Goal: Task Accomplishment & Management: Manage account settings

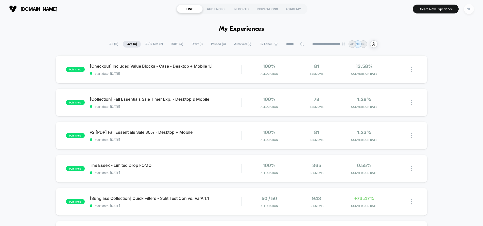
click at [468, 10] on div "NU" at bounding box center [469, 9] width 10 height 10
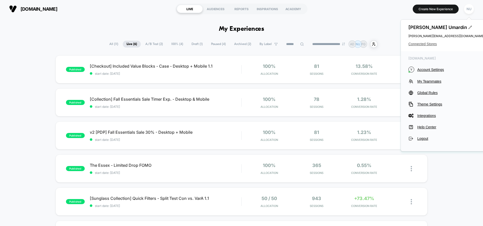
click at [424, 45] on span "Connected Stores" at bounding box center [446, 44] width 76 height 4
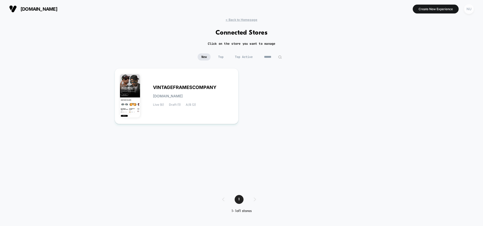
click at [468, 10] on div "NU" at bounding box center [469, 9] width 10 height 10
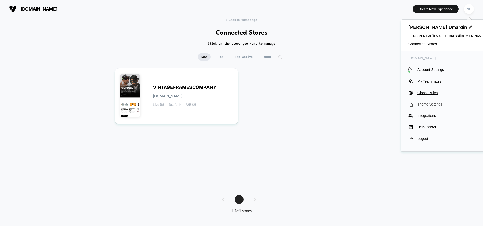
click at [430, 103] on span "Theme Settings" at bounding box center [450, 104] width 67 height 4
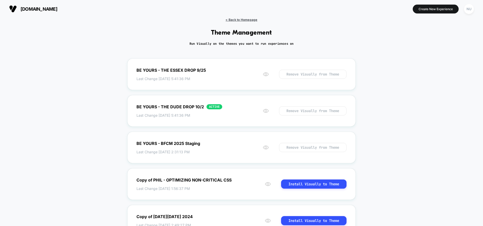
click at [249, 21] on span "< Back to Homepage" at bounding box center [242, 20] width 32 height 4
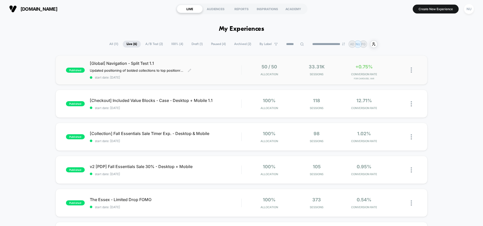
click at [221, 69] on div "[Global] Navigation - Split Test 1.1 Updated positioning of bolded collections …" at bounding box center [165, 70] width 151 height 19
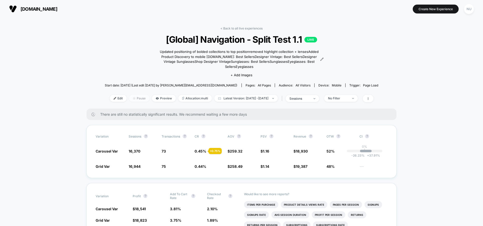
click at [130, 98] on span "Pause" at bounding box center [139, 98] width 20 height 7
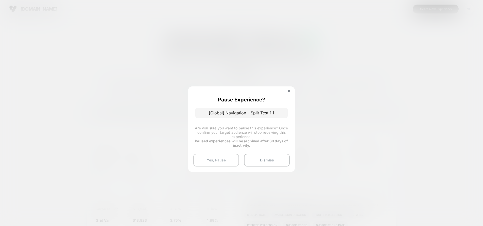
click at [223, 159] on button "Yes, Pause" at bounding box center [216, 159] width 46 height 13
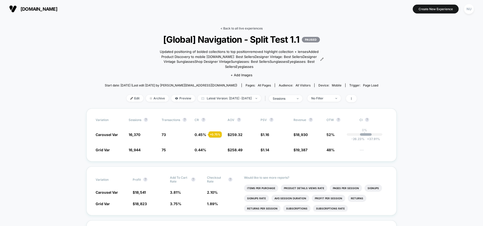
click at [243, 27] on link "< Back to all live experiences" at bounding box center [241, 28] width 42 height 4
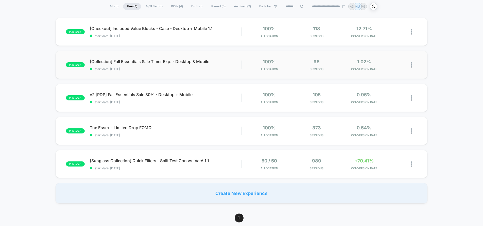
scroll to position [43, 0]
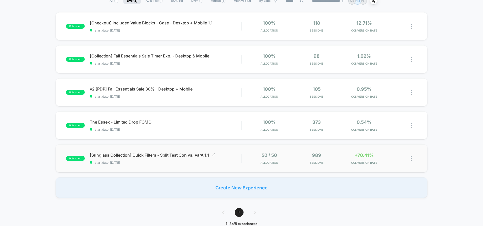
click at [222, 155] on span "[Sunglass Collection] Quick Filters - Split Test Con vs. VarA 1.1 Click to edit…" at bounding box center [165, 154] width 151 height 5
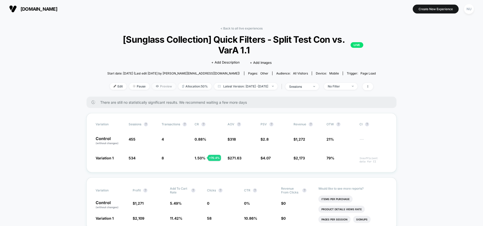
click at [157, 85] on span "Preview" at bounding box center [164, 86] width 24 height 7
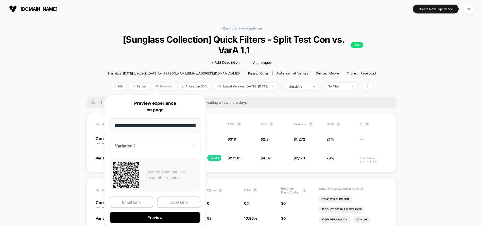
scroll to position [0, 53]
click at [157, 85] on span "Preview" at bounding box center [164, 86] width 24 height 7
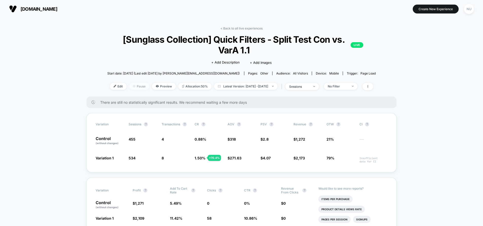
click at [133, 87] on span "Pause" at bounding box center [139, 86] width 20 height 7
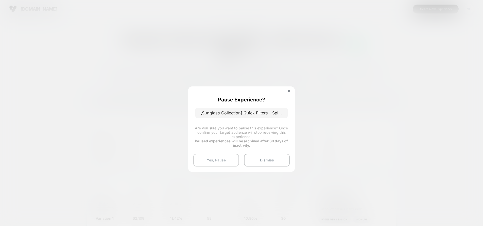
click at [224, 159] on button "Yes, Pause" at bounding box center [216, 159] width 46 height 13
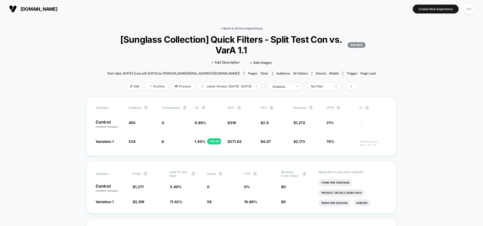
click at [255, 28] on link "< Back to all live experiences" at bounding box center [241, 28] width 42 height 4
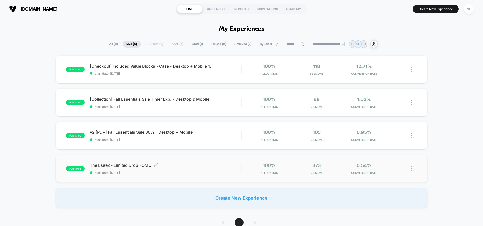
click at [196, 173] on span "start date: [DATE]" at bounding box center [165, 172] width 151 height 4
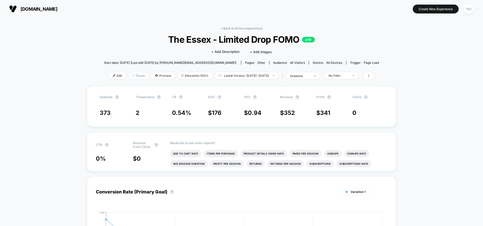
click at [136, 76] on span "Pause" at bounding box center [138, 75] width 20 height 7
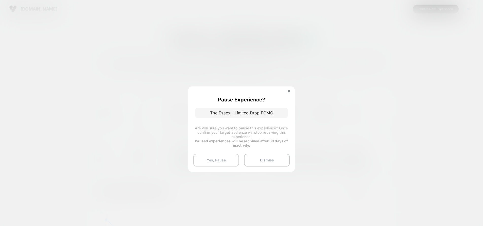
click at [220, 161] on button "Yes, Pause" at bounding box center [216, 159] width 46 height 13
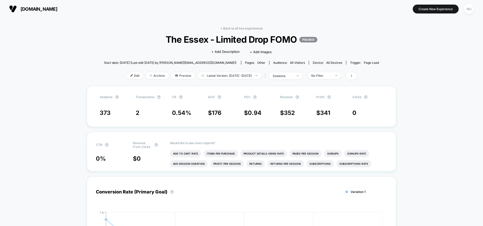
click at [237, 31] on div "< Back to all live experiences The Essex - Limited Drop FOMO PAUSED Click to ed…" at bounding box center [241, 55] width 275 height 59
click at [238, 29] on link "< Back to all live experiences" at bounding box center [241, 28] width 42 height 4
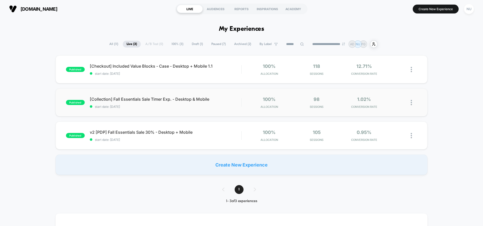
click at [159, 109] on div "published [Collection] Fall Essentials Sale Timer Exp. - Desktop & Mobile start…" at bounding box center [242, 102] width 372 height 28
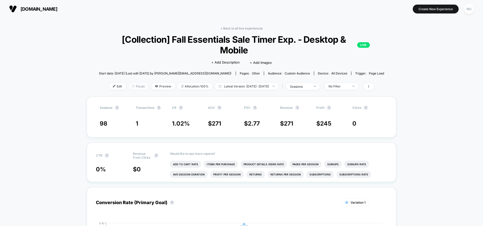
click at [135, 86] on span "Pause" at bounding box center [138, 86] width 20 height 7
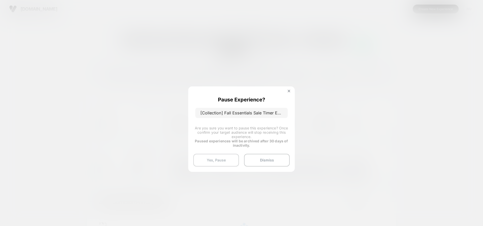
click at [227, 157] on button "Yes, Pause" at bounding box center [216, 159] width 46 height 13
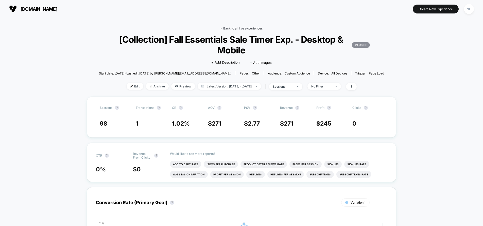
click at [226, 27] on link "< Back to all live experiences" at bounding box center [241, 28] width 42 height 4
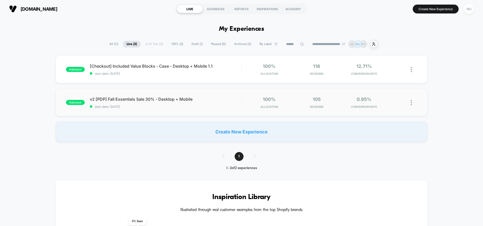
click at [139, 110] on div "published v2 [PDP] Fall Essentials Sale 30% - Desktop + Mobile start date: [DAT…" at bounding box center [242, 102] width 372 height 28
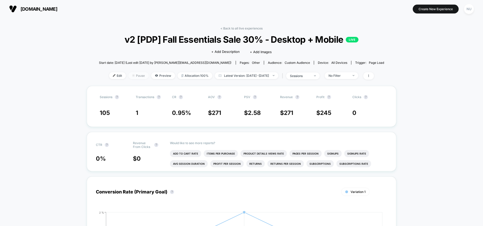
click at [134, 78] on span "Pause" at bounding box center [138, 75] width 20 height 7
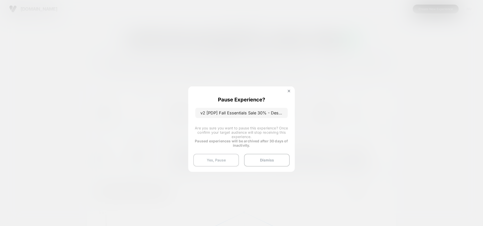
click at [226, 163] on button "Yes, Pause" at bounding box center [216, 159] width 46 height 13
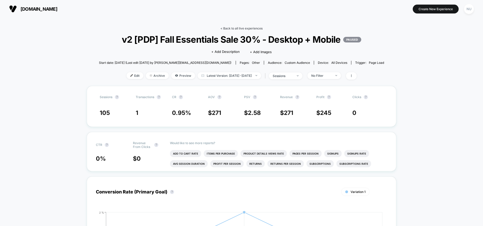
click at [241, 28] on link "< Back to all live experiences" at bounding box center [241, 28] width 42 height 4
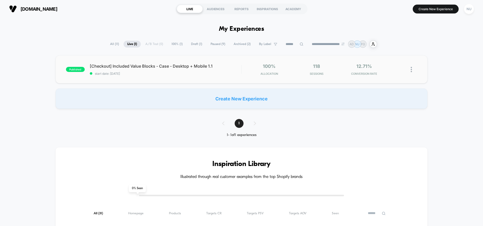
click at [154, 78] on div "published [Checkout] Included Value Blocks - Case - Desktop + Mobile 1.1 start …" at bounding box center [242, 69] width 372 height 28
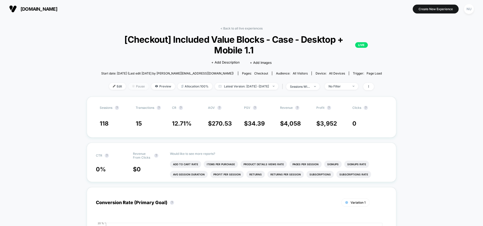
click at [135, 88] on span "Pause" at bounding box center [138, 86] width 20 height 7
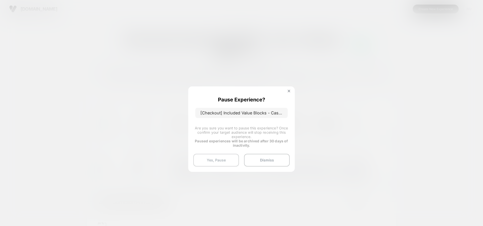
click at [214, 163] on button "Yes, Pause" at bounding box center [216, 159] width 46 height 13
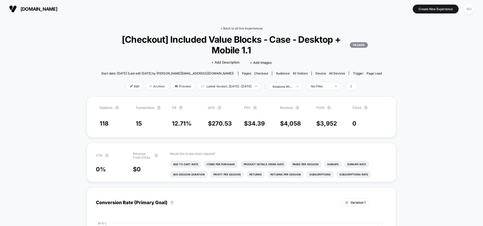
click at [234, 26] on link "< Back to all live experiences" at bounding box center [241, 28] width 42 height 4
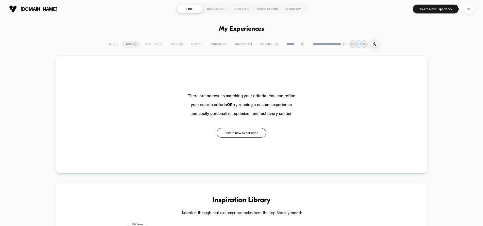
click at [413, 46] on div "**********" at bounding box center [241, 43] width 483 height 7
click at [469, 11] on div "NU" at bounding box center [469, 9] width 10 height 10
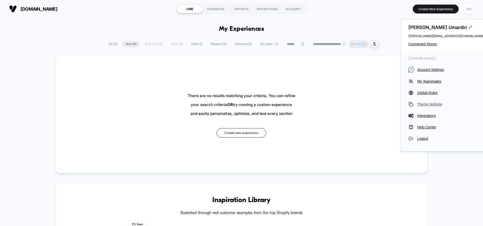
click at [421, 102] on span "Theme Settings" at bounding box center [450, 104] width 67 height 4
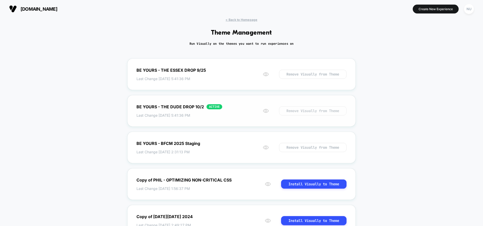
click at [312, 110] on button "Remove Visually from Theme" at bounding box center [312, 110] width 67 height 9
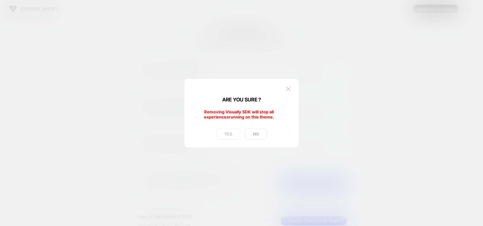
click at [221, 133] on button "YES" at bounding box center [228, 134] width 24 height 12
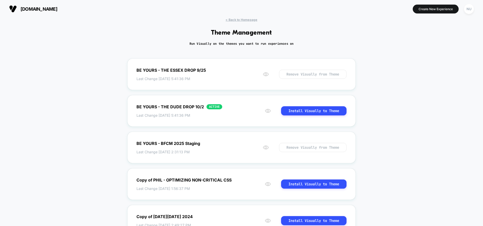
click at [415, 59] on div "< Back to Homepage Theme Management Run Visually on the themes you want to run …" at bounding box center [241, 194] width 483 height 353
drag, startPoint x: 394, startPoint y: 71, endPoint x: 396, endPoint y: 66, distance: 5.6
click at [394, 72] on div "< Back to Homepage Theme Management Run Visually on the themes you want to run …" at bounding box center [241, 194] width 483 height 353
click at [389, 60] on div "< Back to Homepage Theme Management Run Visually on the themes you want to run …" at bounding box center [241, 194] width 483 height 353
click at [374, 65] on div "< Back to Homepage Theme Management Run Visually on the themes you want to run …" at bounding box center [241, 194] width 483 height 353
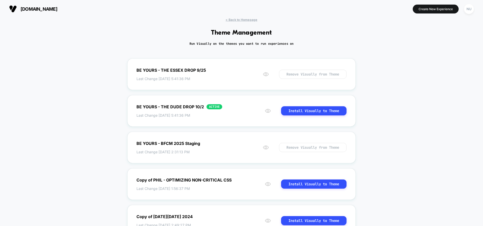
click at [416, 109] on div "< Back to Homepage Theme Management Run Visually on the themes you want to run …" at bounding box center [241, 194] width 483 height 353
click at [246, 18] on span "< Back to Homepage" at bounding box center [242, 20] width 32 height 4
